Goal: Transaction & Acquisition: Purchase product/service

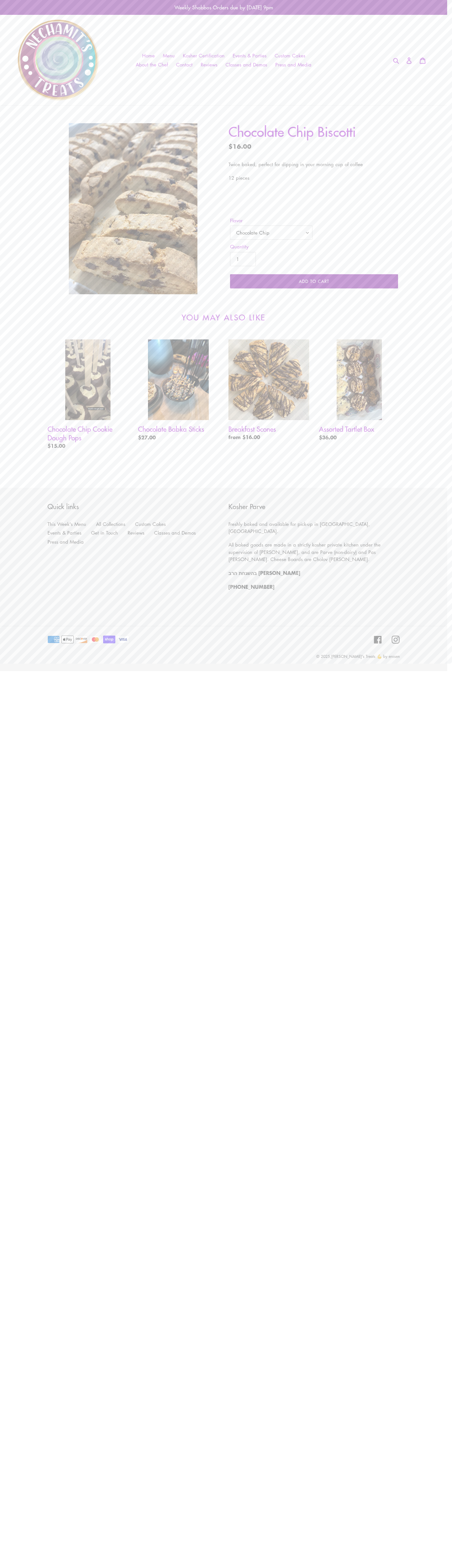
click at [314, 281] on span "Add to cart" at bounding box center [314, 281] width 30 height 6
click at [392, 58] on link "View cart ( 0 )" at bounding box center [392, 58] width 103 height 13
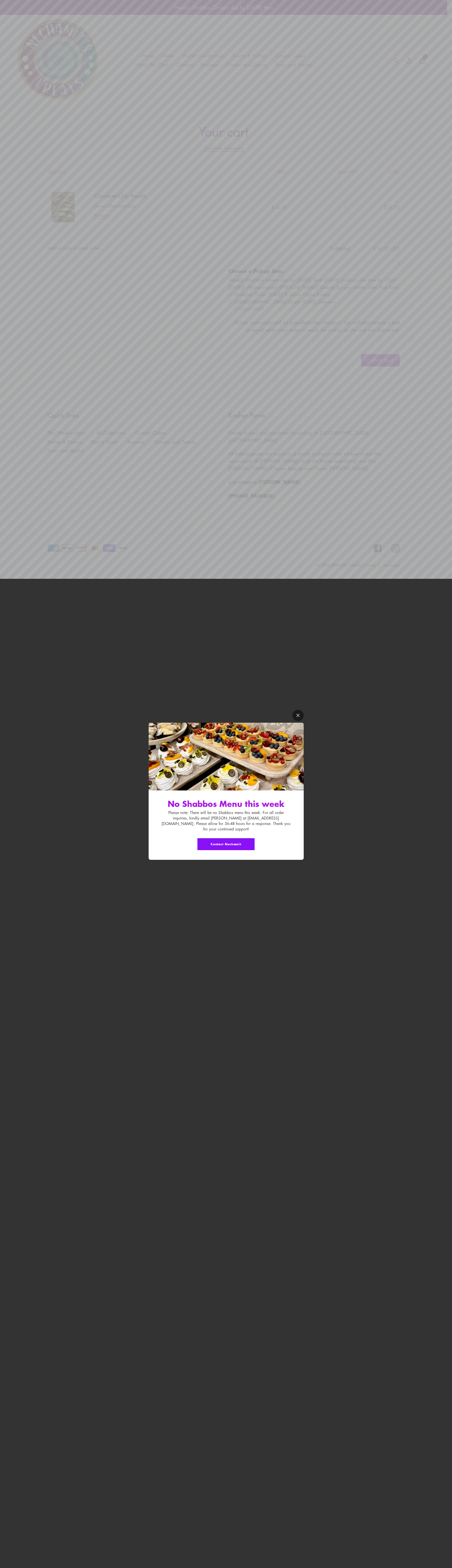
click at [298, 717] on icon "Modal window" at bounding box center [297, 715] width 3 height 3
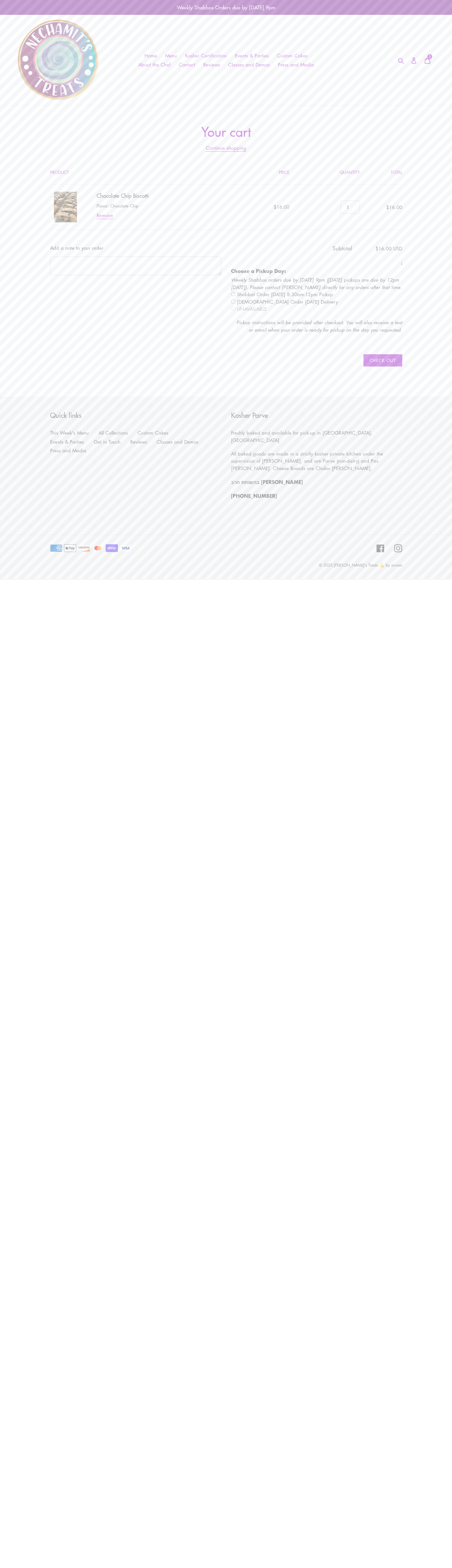
click at [233, 301] on input "radio" at bounding box center [233, 301] width 4 height 4
radio input "true"
click at [383, 360] on input "Check out" at bounding box center [382, 360] width 38 height 12
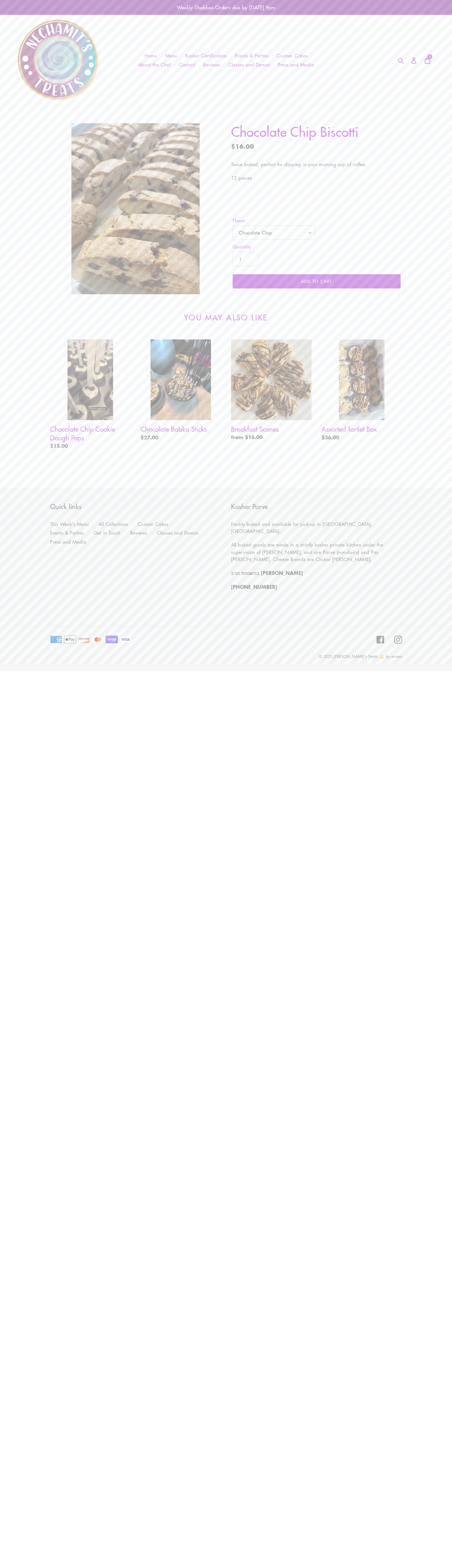
click at [427, 61] on icon at bounding box center [427, 60] width 7 height 7
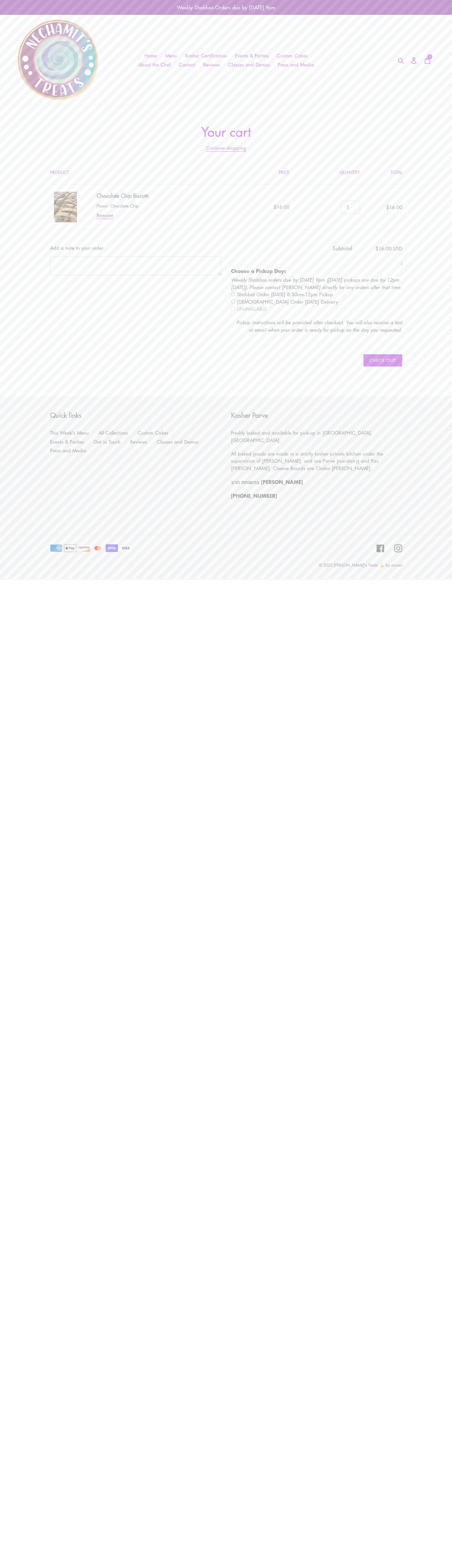
click at [105, 215] on link "Remove" at bounding box center [104, 215] width 16 height 7
